Goal: Transaction & Acquisition: Purchase product/service

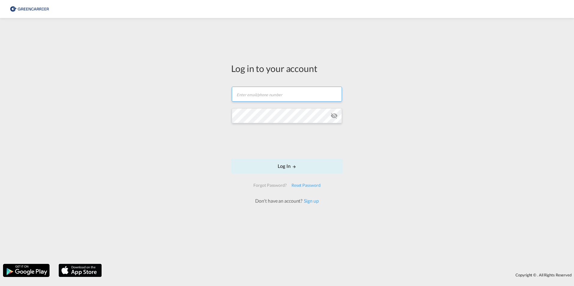
click at [296, 98] on input "text" at bounding box center [287, 94] width 110 height 15
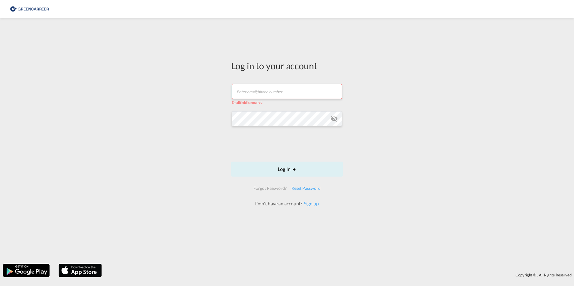
click at [279, 89] on input "text" at bounding box center [287, 91] width 110 height 15
paste input "[EMAIL_ADDRESS][PERSON_NAME][DOMAIN_NAME]"
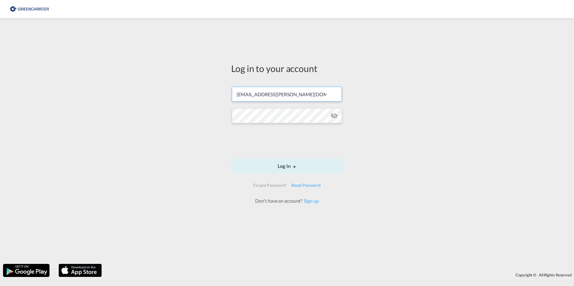
type input "[EMAIL_ADDRESS][PERSON_NAME][DOMAIN_NAME]"
click at [389, 129] on div "Log in to your account [EMAIL_ADDRESS][PERSON_NAME][DOMAIN_NAME] Log In Forgot …" at bounding box center [287, 141] width 574 height 240
click at [286, 164] on button "Log In" at bounding box center [287, 166] width 112 height 15
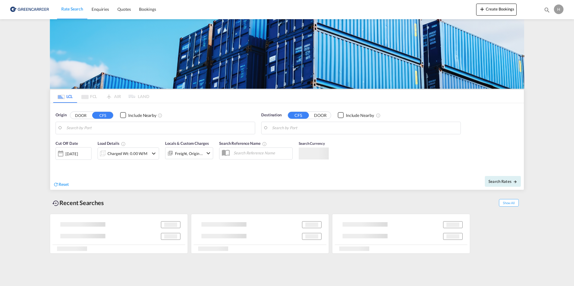
type input "DK-4200, [GEOGRAPHIC_DATA]"
type input "Colombo, LKCMB"
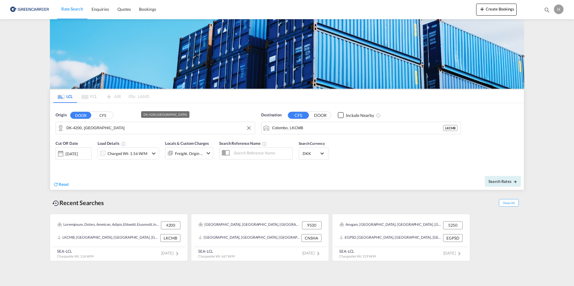
click at [101, 131] on input "DK-4200, [GEOGRAPHIC_DATA]" at bounding box center [158, 128] width 185 height 9
